Goal: Find specific page/section: Find specific page/section

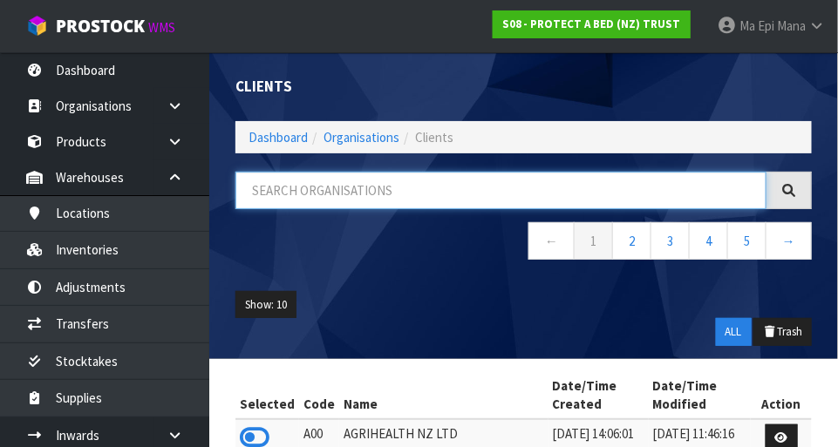
click at [523, 184] on input "text" at bounding box center [500, 190] width 531 height 37
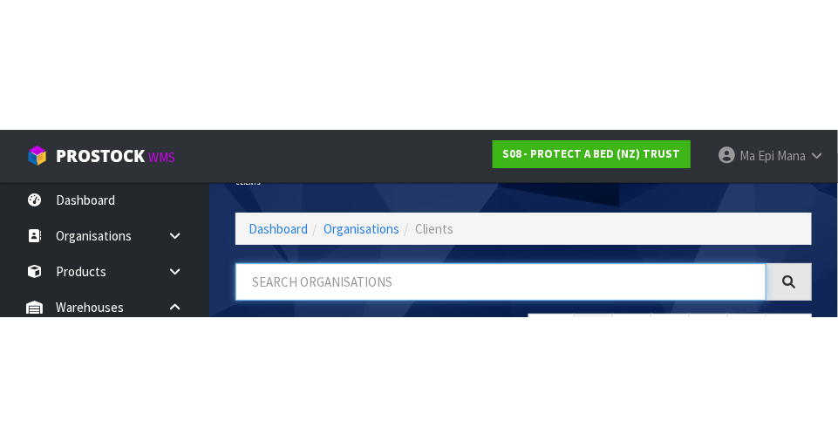
scroll to position [88, 0]
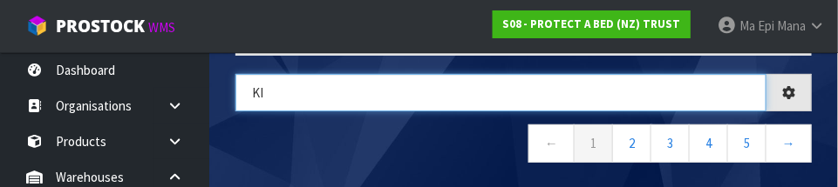
type input "KI"
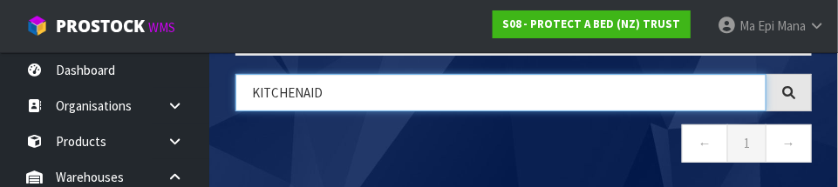
type input "KITCHENAID"
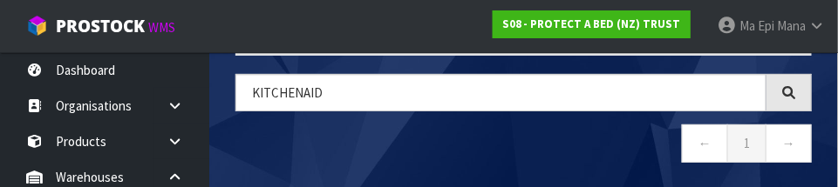
click at [523, 154] on nav "← 1 →" at bounding box center [523, 146] width 576 height 43
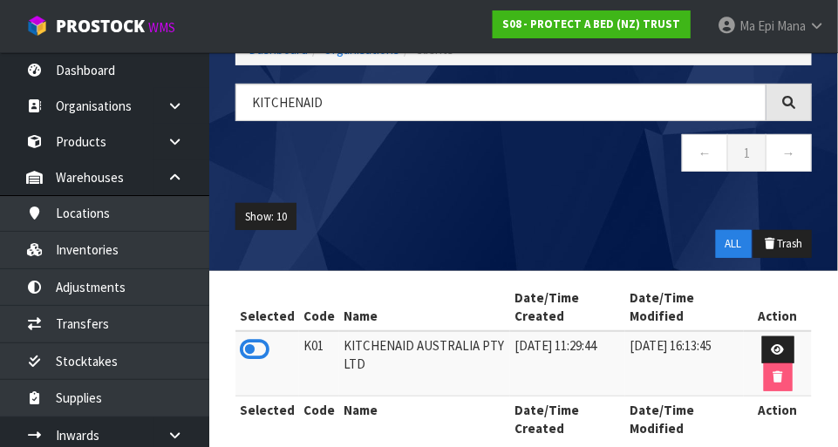
click at [262, 350] on icon at bounding box center [255, 350] width 30 height 26
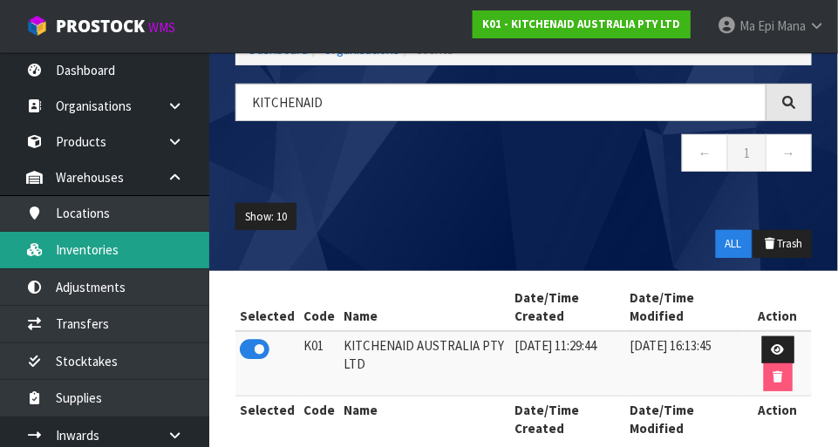
click at [85, 249] on link "Inventories" at bounding box center [104, 250] width 209 height 36
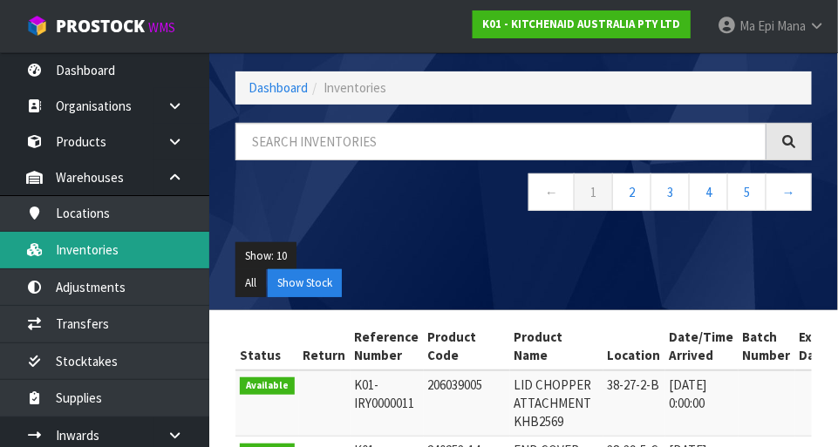
scroll to position [88, 0]
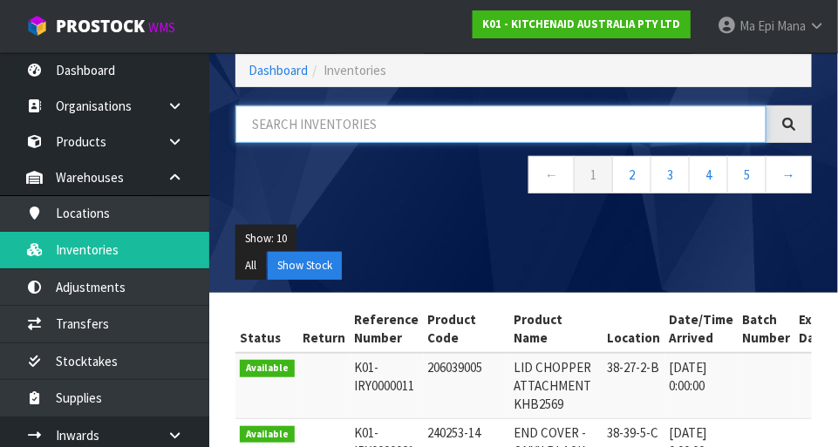
click at [523, 128] on input "text" at bounding box center [500, 124] width 531 height 37
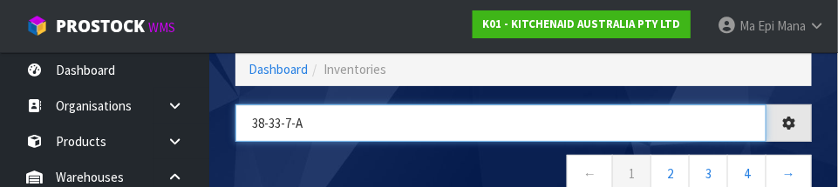
type input "38-33-7-A"
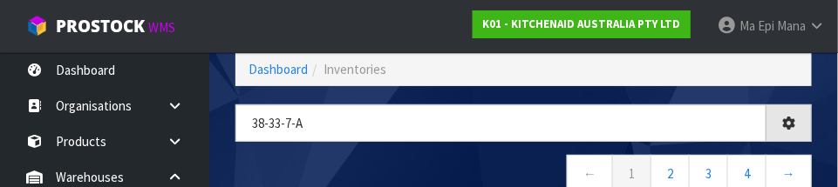
click at [471, 158] on nav "← 1 2 3 4 →" at bounding box center [523, 176] width 576 height 43
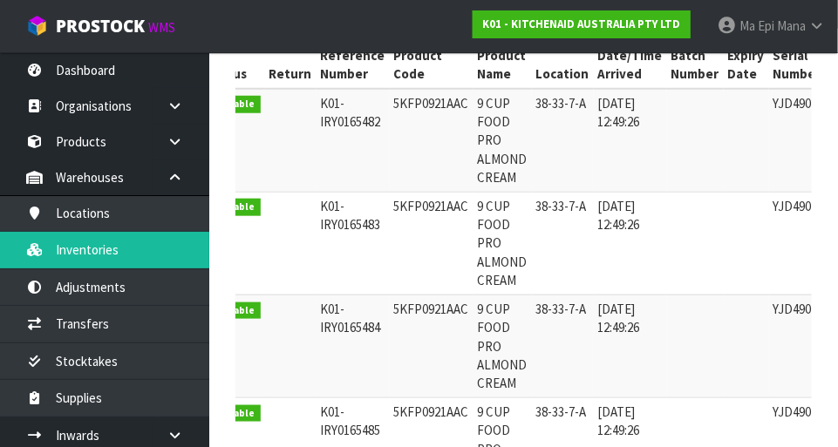
scroll to position [0, 0]
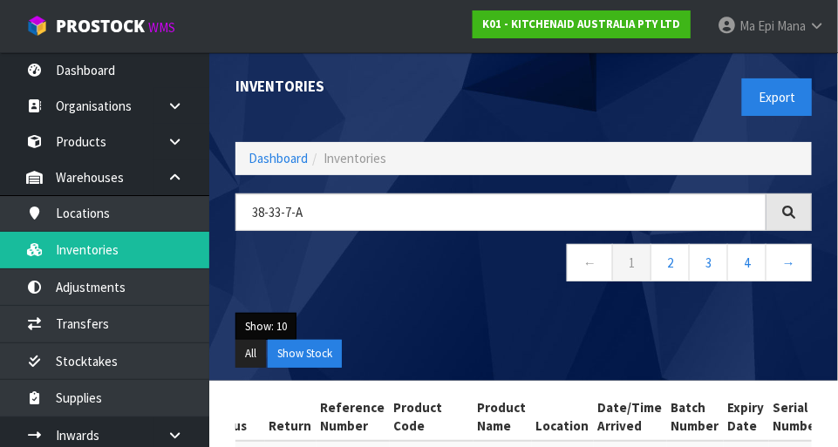
click at [282, 316] on button "Show: 10" at bounding box center [265, 327] width 61 height 28
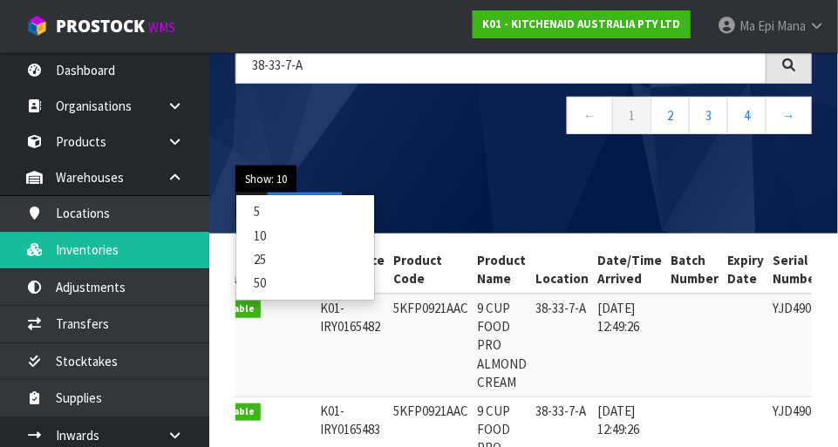
scroll to position [146, 0]
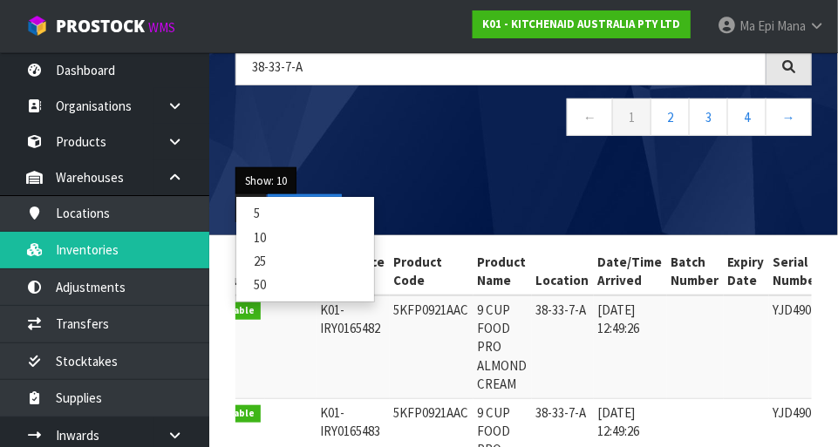
click at [308, 282] on link "50" at bounding box center [305, 285] width 138 height 24
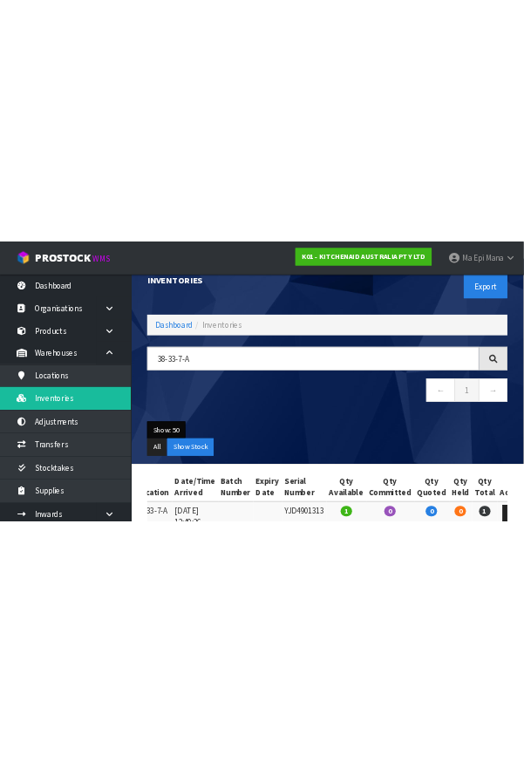
scroll to position [0, 0]
